Goal: Task Accomplishment & Management: Manage account settings

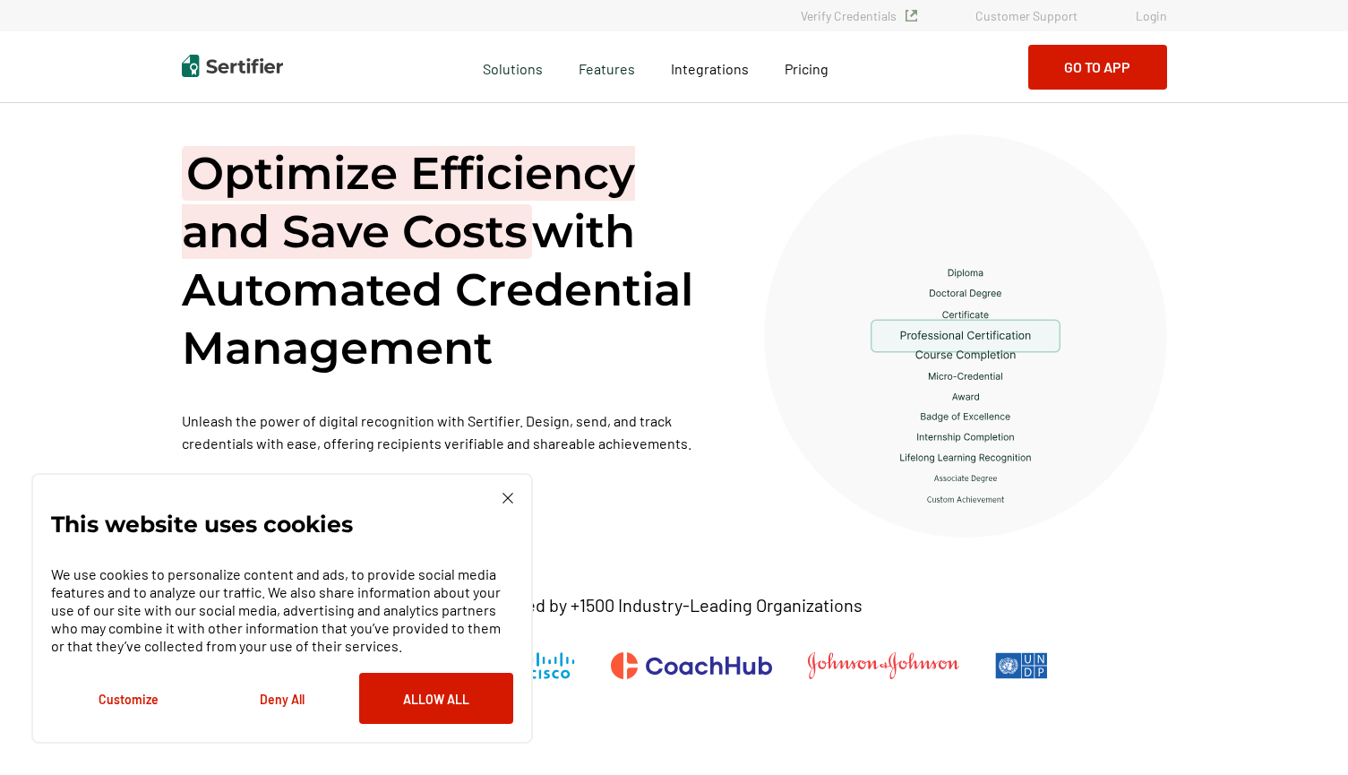
click at [508, 495] on img at bounding box center [508, 498] width 11 height 11
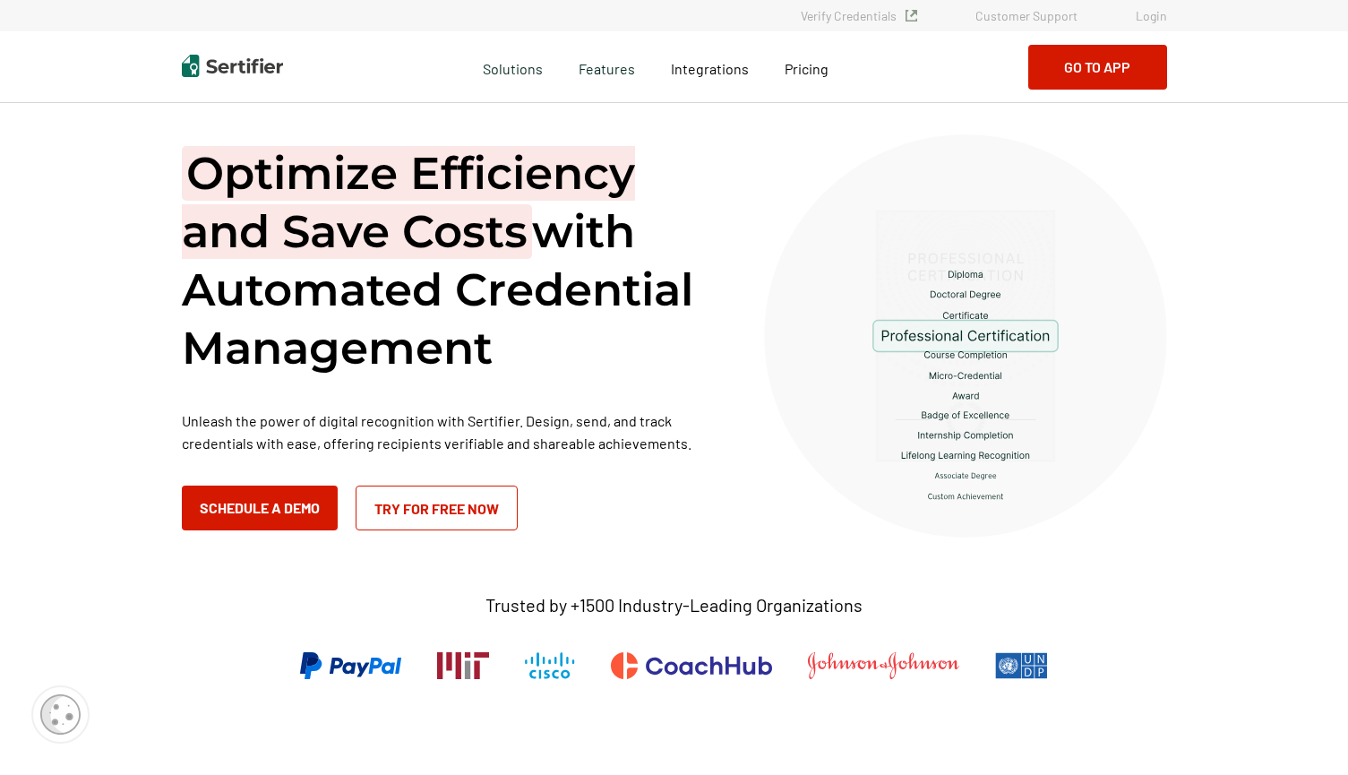
click at [1147, 18] on link "Login" at bounding box center [1151, 15] width 31 height 15
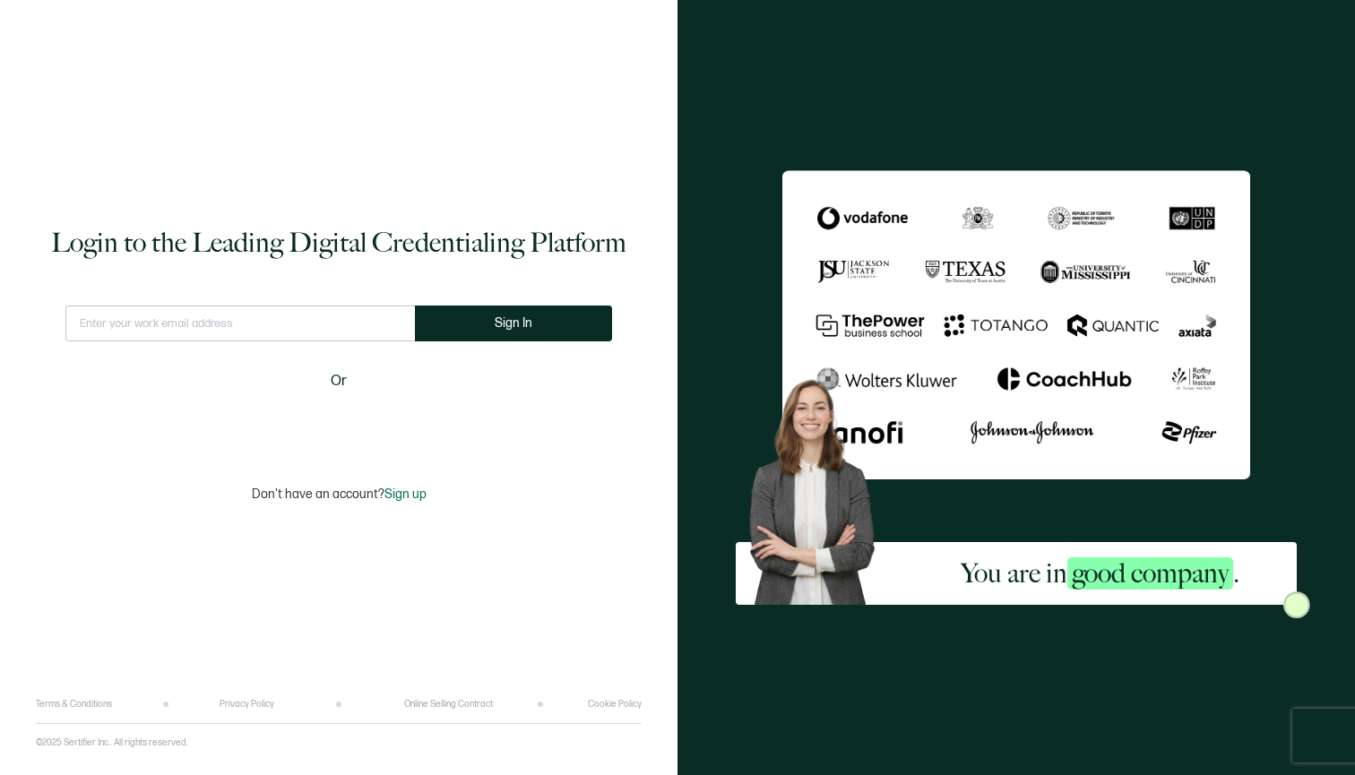
type input "[PERSON_NAME][EMAIL_ADDRESS][DOMAIN_NAME]"
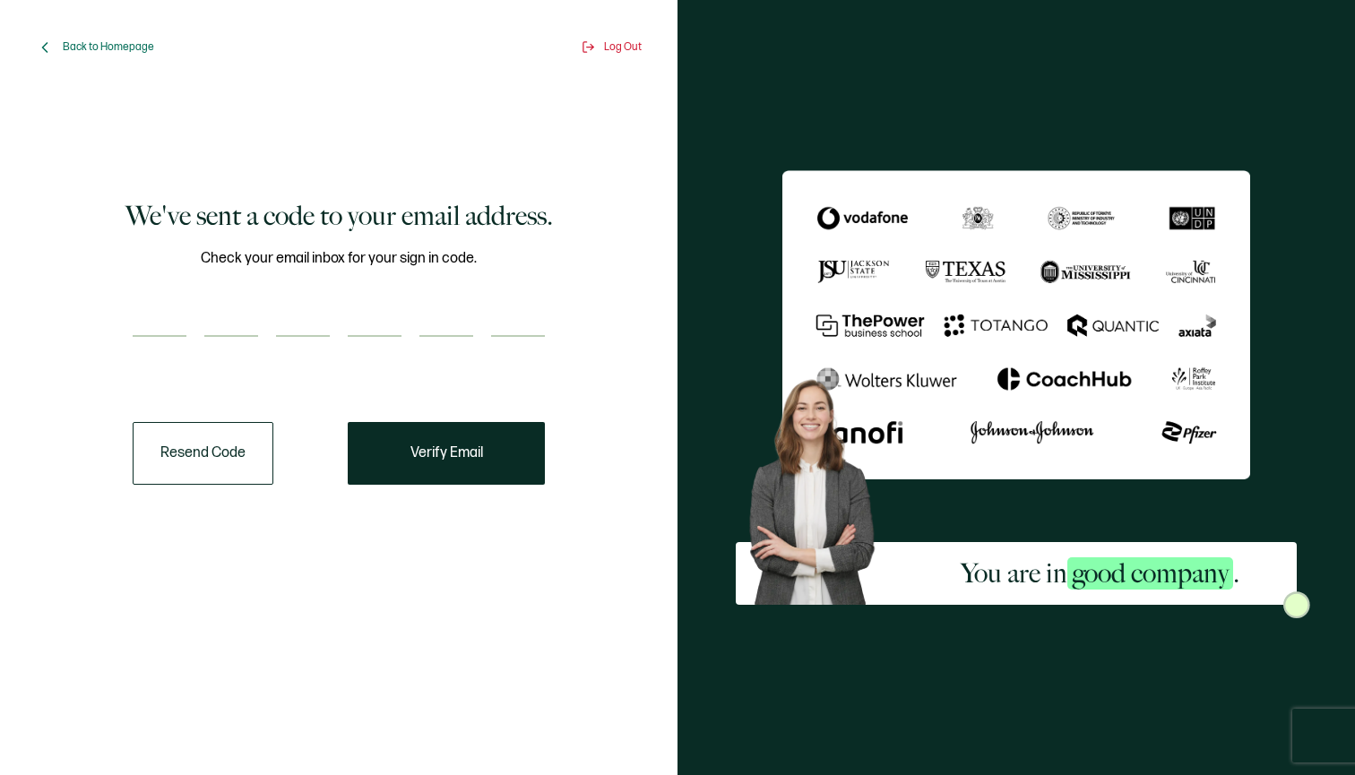
click at [151, 324] on input "number" at bounding box center [160, 319] width 54 height 36
type input "7"
type input "4"
type input "3"
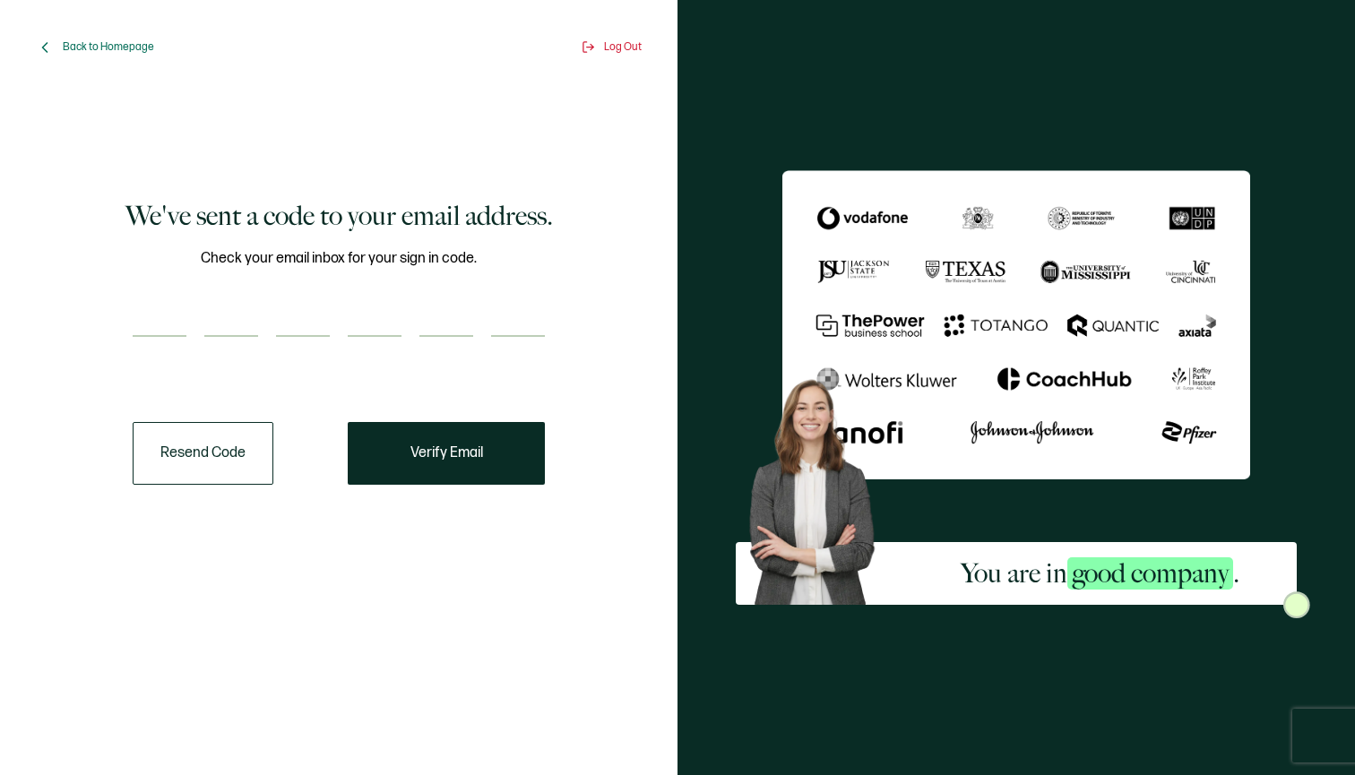
type input "7"
type input "0"
